Goal: Task Accomplishment & Management: Manage account settings

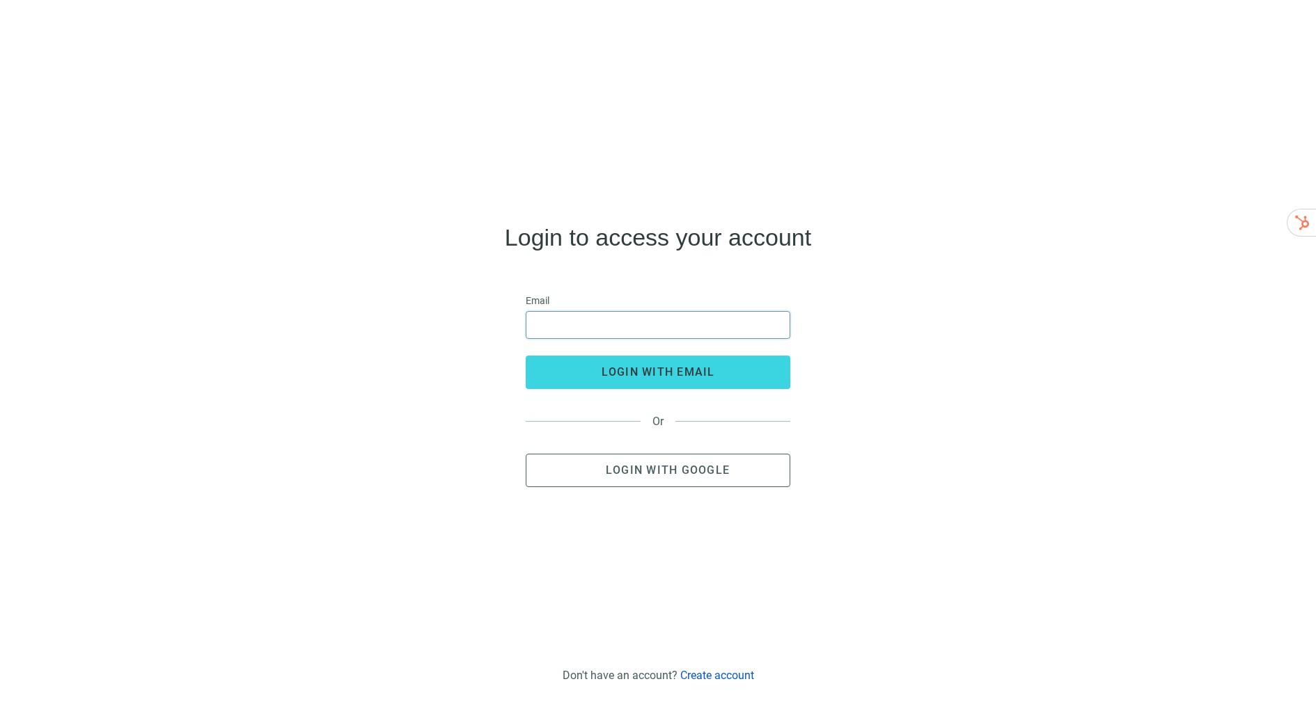
click at [684, 324] on input "email" at bounding box center [658, 325] width 246 height 26
click at [613, 469] on span "Login with Google" at bounding box center [668, 470] width 124 height 13
